Goal: Information Seeking & Learning: Learn about a topic

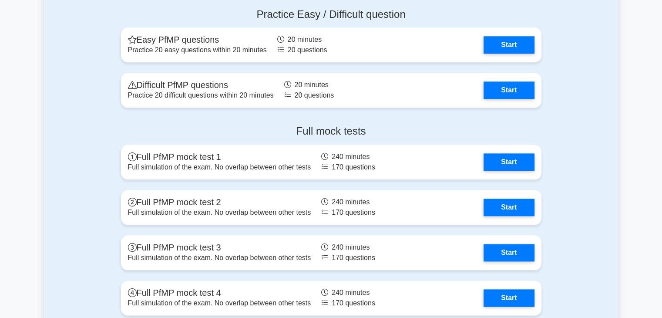
scroll to position [914, 0]
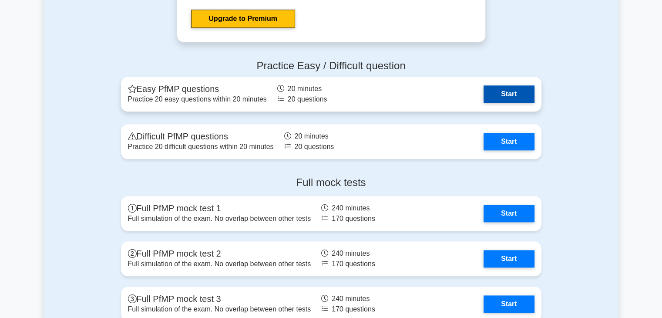
click at [509, 93] on link "Start" at bounding box center [508, 93] width 50 height 17
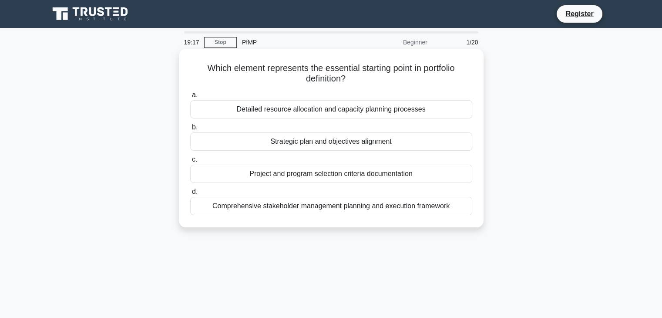
click at [403, 177] on div "Project and program selection criteria documentation" at bounding box center [331, 173] width 282 height 18
click at [190, 162] on input "c. Project and program selection criteria documentation" at bounding box center [190, 160] width 0 height 6
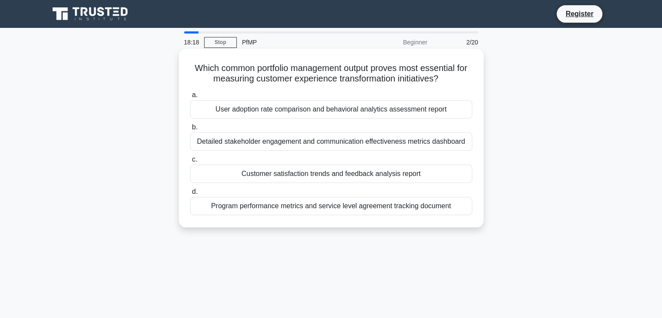
click at [317, 145] on div "Detailed stakeholder engagement and communication effectiveness metrics dashboa…" at bounding box center [331, 141] width 282 height 18
click at [190, 130] on input "b. Detailed stakeholder engagement and communication effectiveness metrics dash…" at bounding box center [190, 127] width 0 height 6
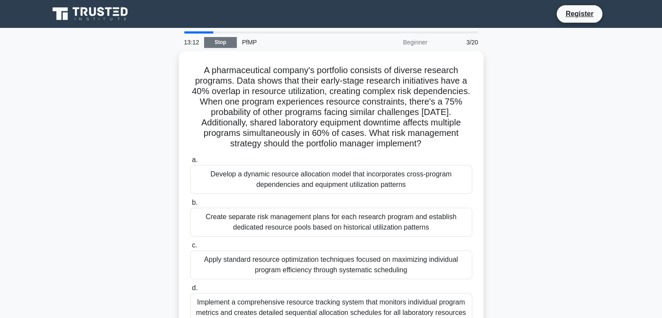
click at [225, 44] on link "Stop" at bounding box center [220, 42] width 33 height 11
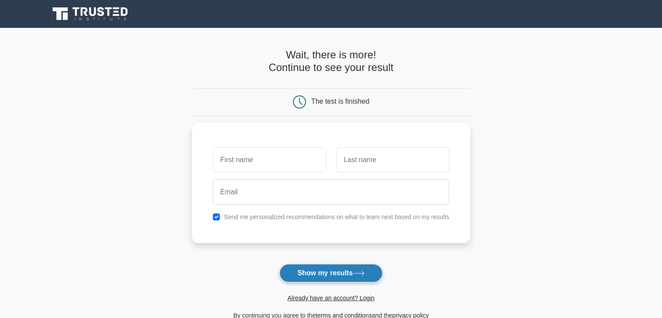
click at [343, 270] on button "Show my results" at bounding box center [330, 273] width 103 height 18
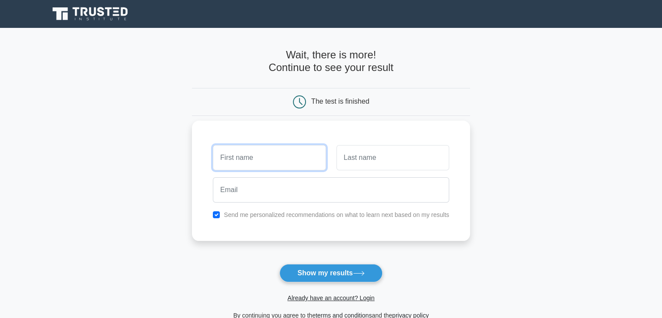
click at [296, 163] on input "text" at bounding box center [269, 157] width 113 height 25
type input "Lamia"
click at [345, 166] on input "text" at bounding box center [392, 157] width 113 height 25
type input "Kibria"
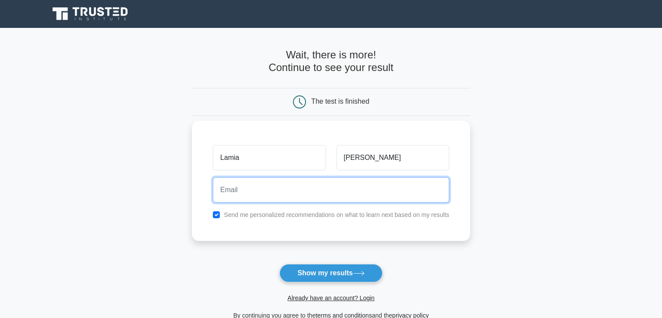
click at [301, 184] on input "email" at bounding box center [331, 189] width 236 height 25
type input "lamiakibria@gmail.com"
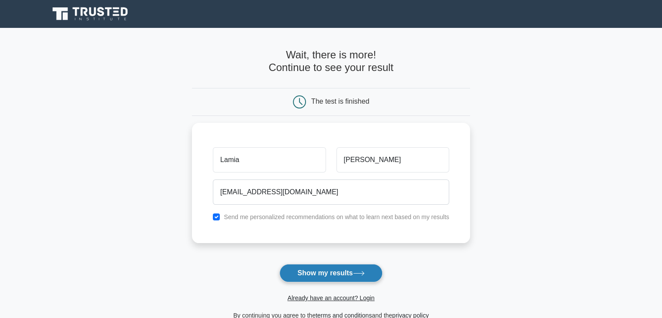
click at [305, 277] on button "Show my results" at bounding box center [330, 273] width 103 height 18
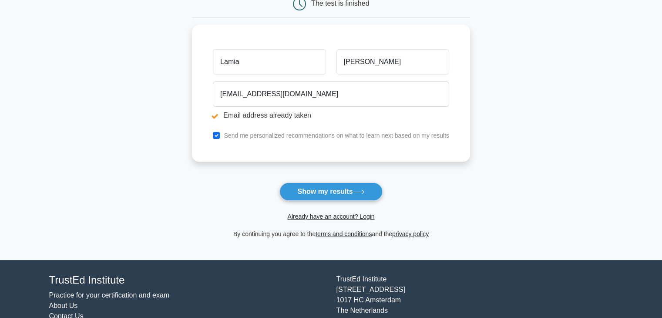
scroll to position [131, 0]
